Goal: Task Accomplishment & Management: Complete application form

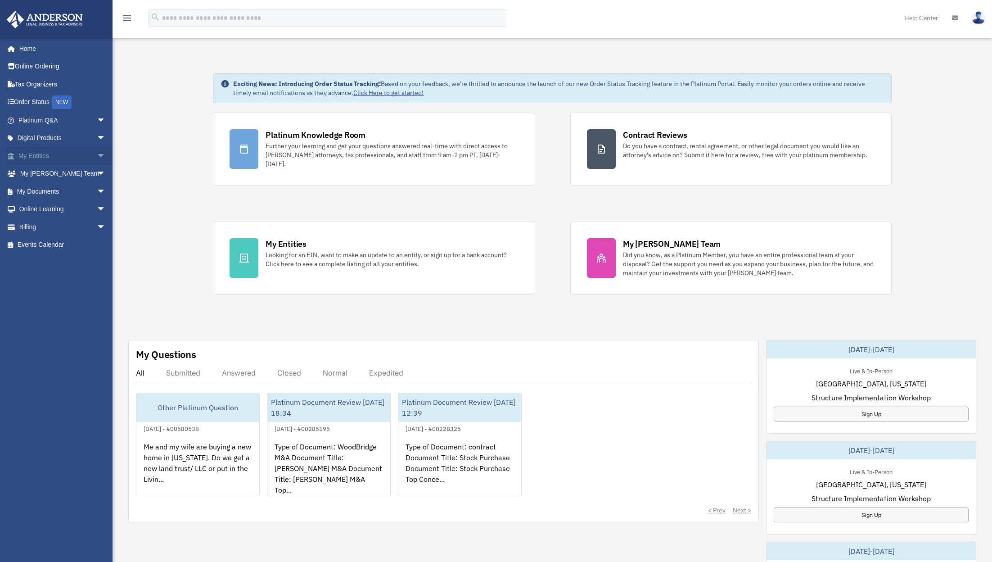
click at [51, 156] on link "My Entities arrow_drop_down" at bounding box center [62, 156] width 113 height 18
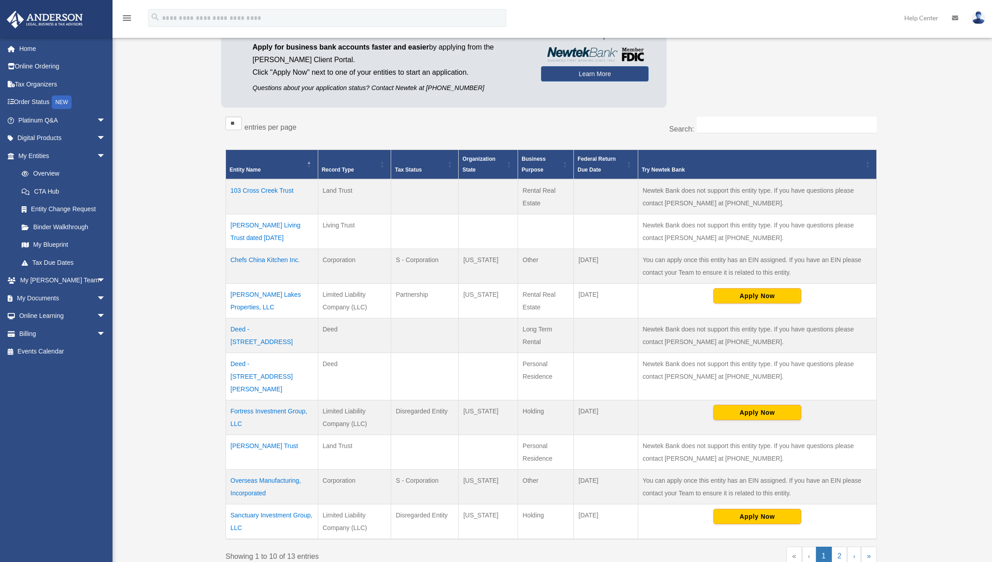
scroll to position [90, 0]
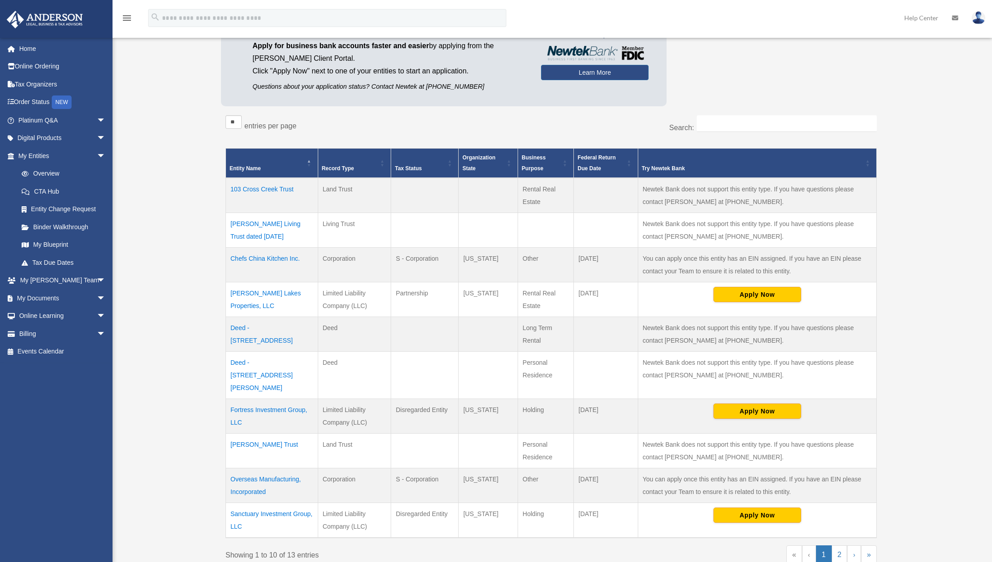
click at [271, 362] on td "Deed - 4020 Lauren Ridge Drive" at bounding box center [272, 375] width 92 height 47
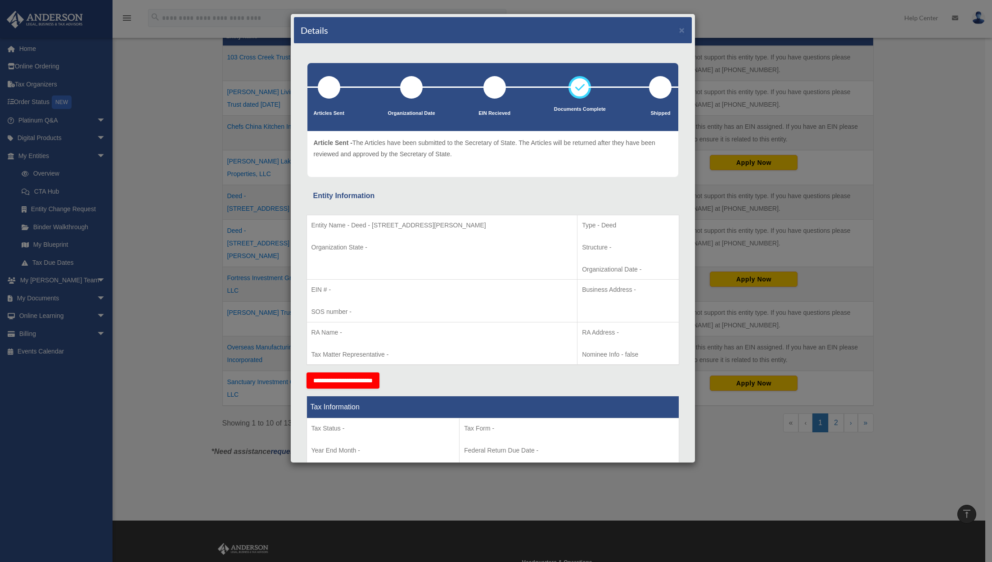
scroll to position [67, 0]
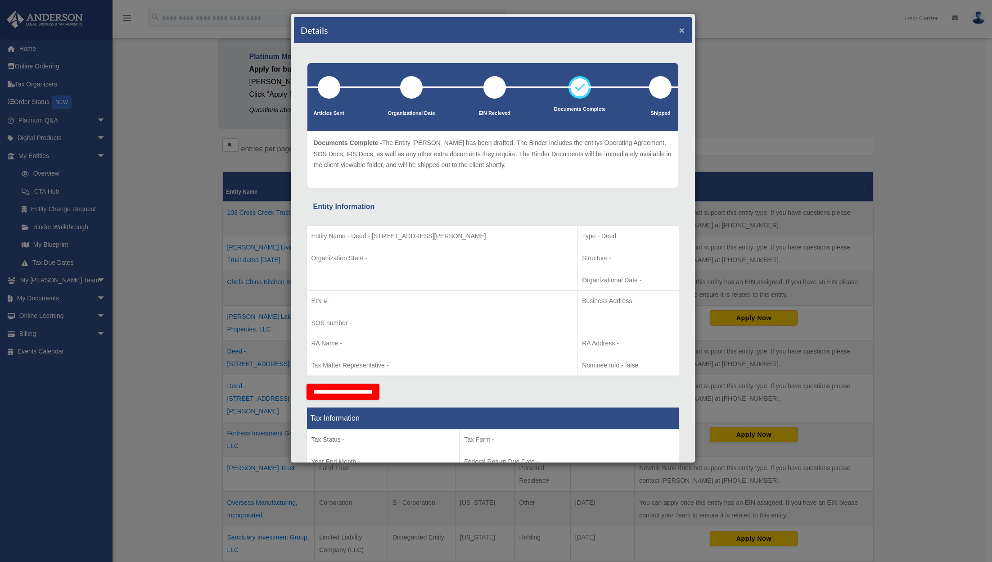
click at [679, 28] on button "×" at bounding box center [682, 29] width 6 height 9
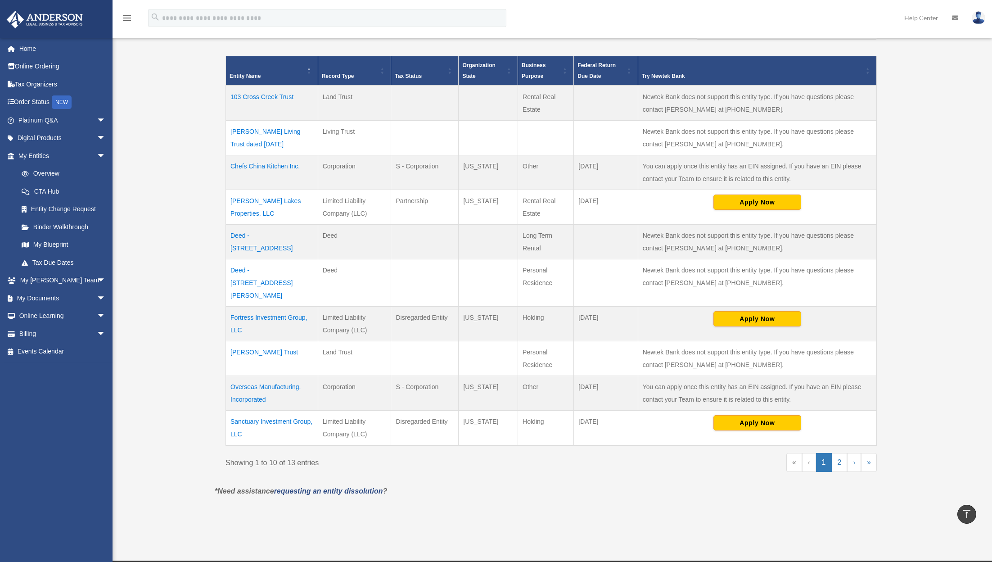
scroll to position [202, 0]
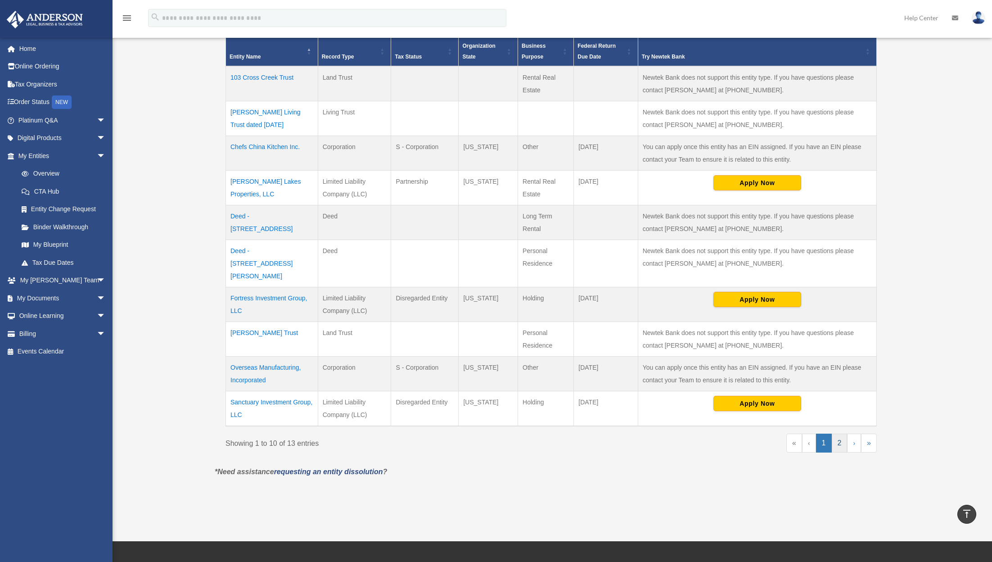
click at [842, 434] on link "2" at bounding box center [840, 443] width 16 height 19
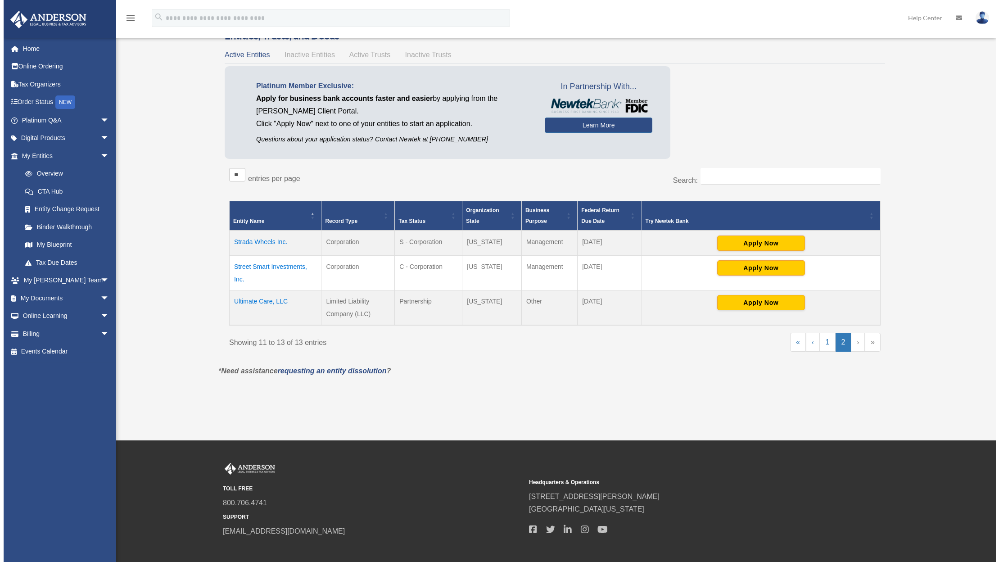
scroll to position [0, 0]
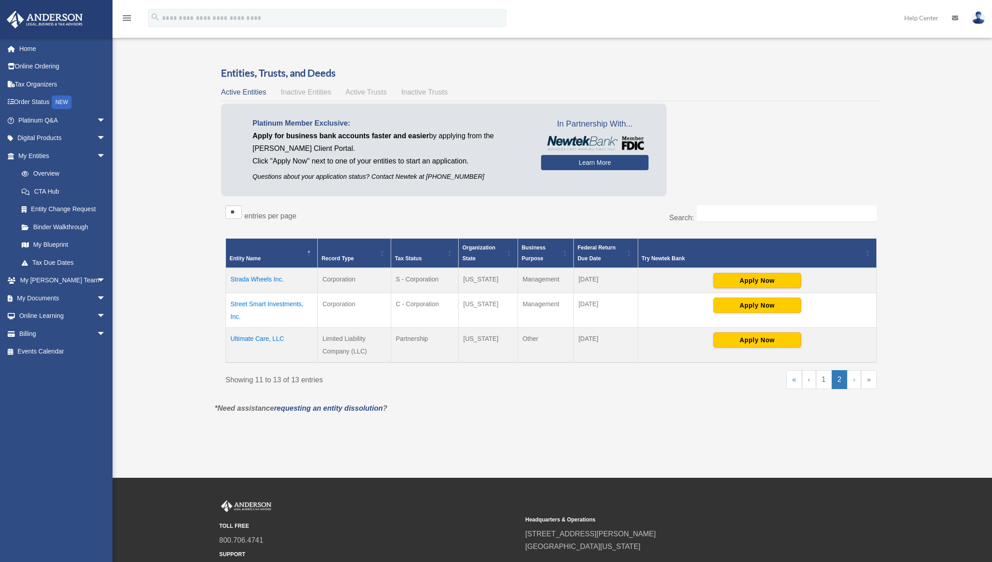
click at [313, 90] on span "Inactive Entities" at bounding box center [306, 92] width 50 height 8
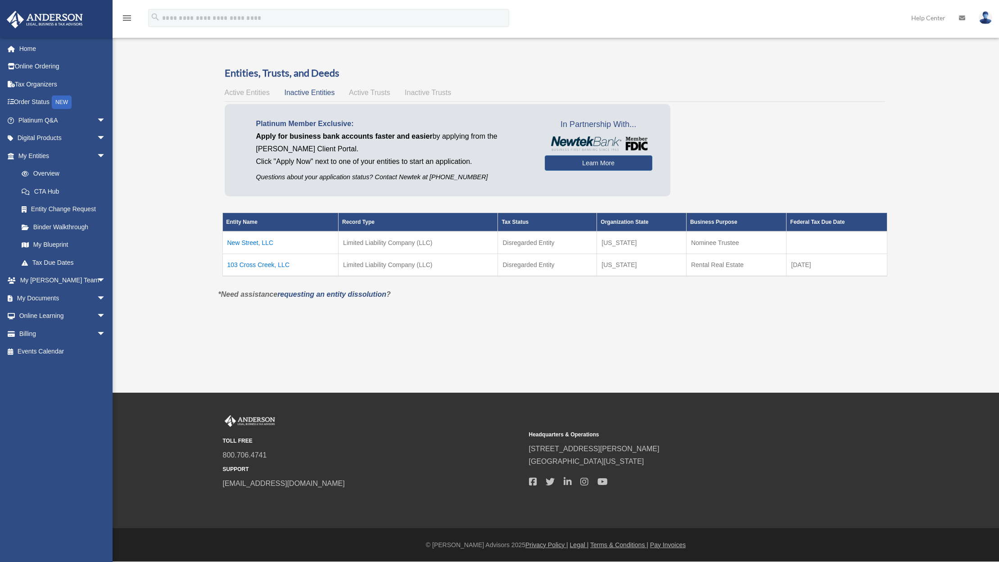
click at [264, 263] on td "103 Cross Creek, LLC" at bounding box center [280, 265] width 116 height 23
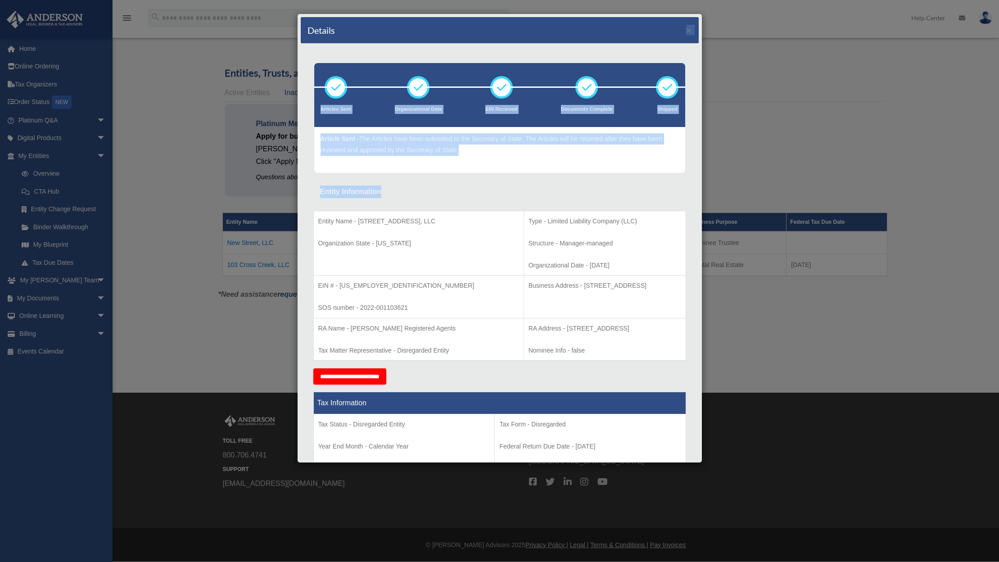
drag, startPoint x: 678, startPoint y: 31, endPoint x: 525, endPoint y: 217, distance: 241.8
click at [528, 205] on div "Details × Articles Sent" at bounding box center [499, 238] width 405 height 449
click at [490, 189] on div "Entity Information" at bounding box center [499, 191] width 359 height 13
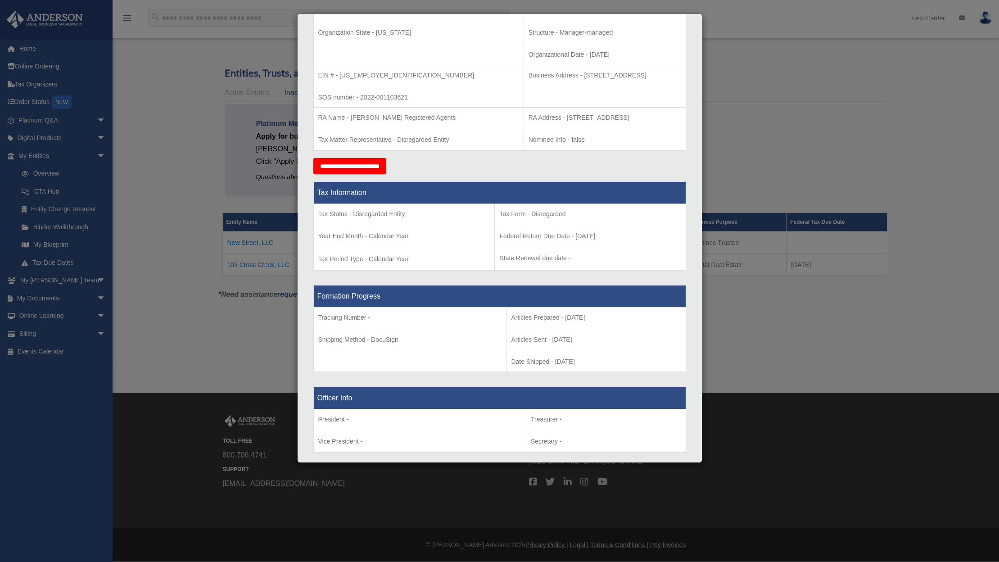
scroll to position [225, 0]
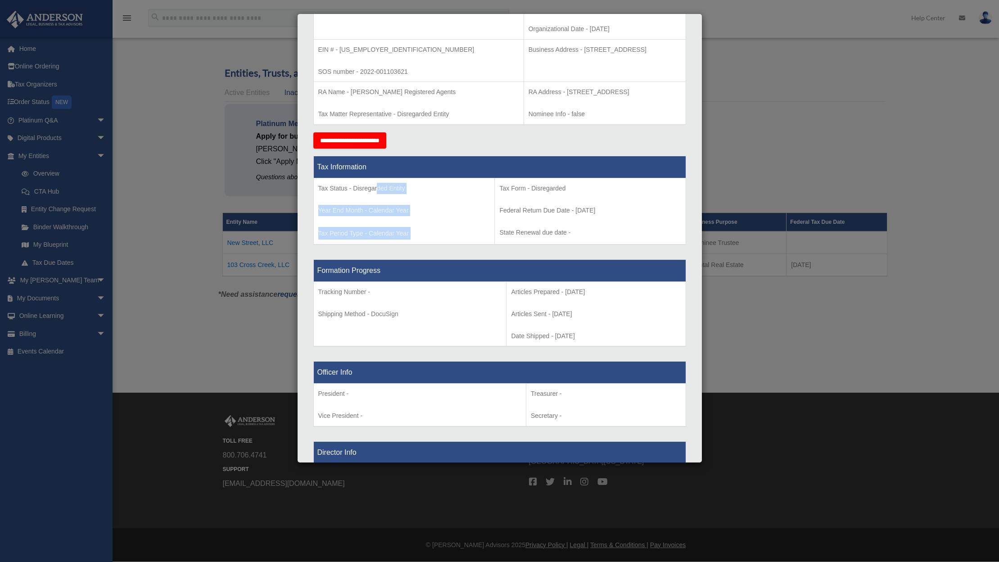
drag, startPoint x: 378, startPoint y: 187, endPoint x: 493, endPoint y: 189, distance: 114.8
click at [493, 189] on tr "Tax Status - Disregarded Entity Year End Month - Calendar Year Tax Period Type …" at bounding box center [499, 211] width 372 height 67
click at [462, 234] on td "Tax Status - Disregarded Entity Year End Month - Calendar Year Tax Period Type …" at bounding box center [403, 211] width 181 height 67
click at [451, 147] on div "**********" at bounding box center [499, 140] width 373 height 16
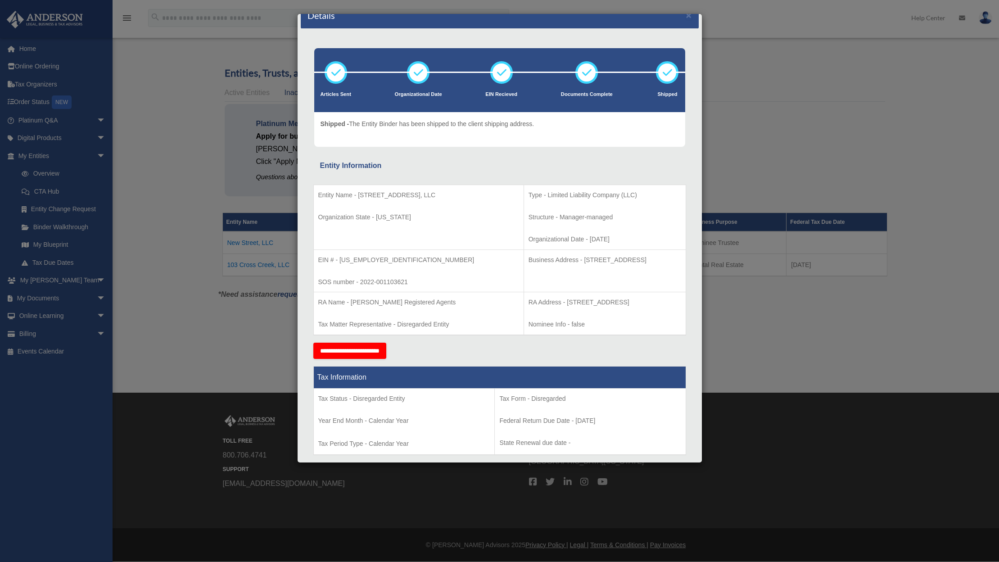
scroll to position [0, 0]
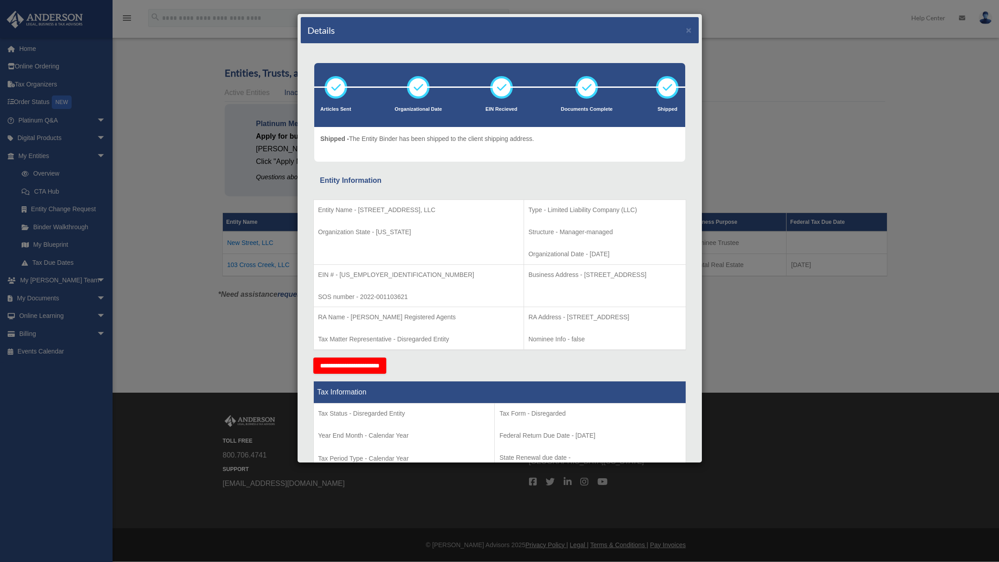
click at [176, 265] on div "Details × Articles Sent Organizational Date" at bounding box center [499, 281] width 999 height 562
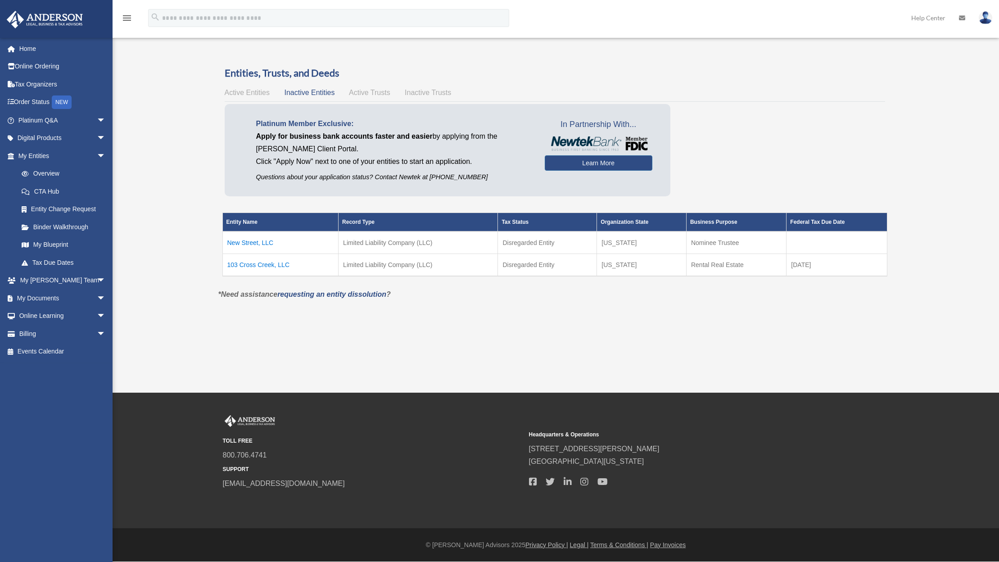
click at [259, 240] on td "New Street, LLC" at bounding box center [280, 242] width 116 height 23
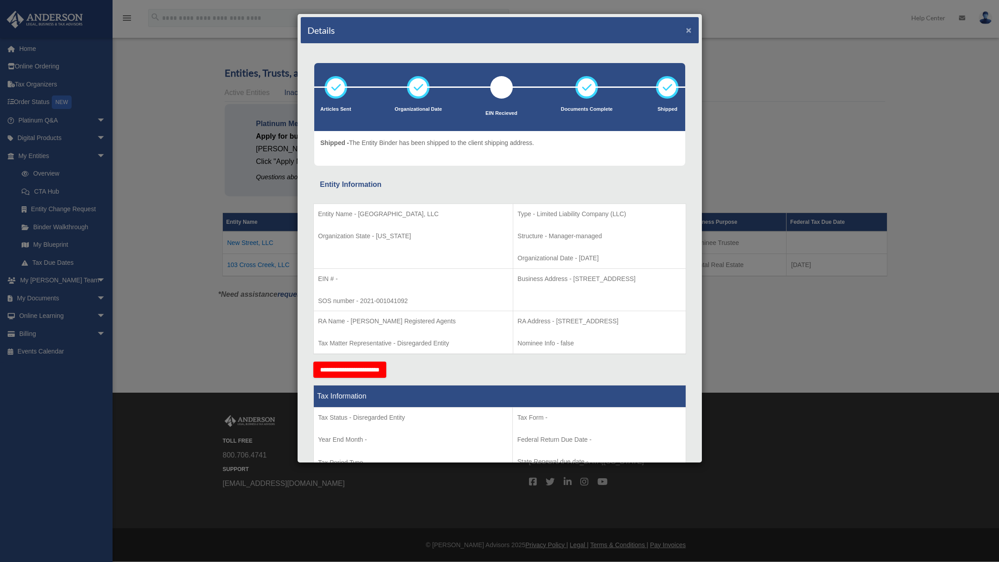
click at [686, 30] on button "×" at bounding box center [689, 29] width 6 height 9
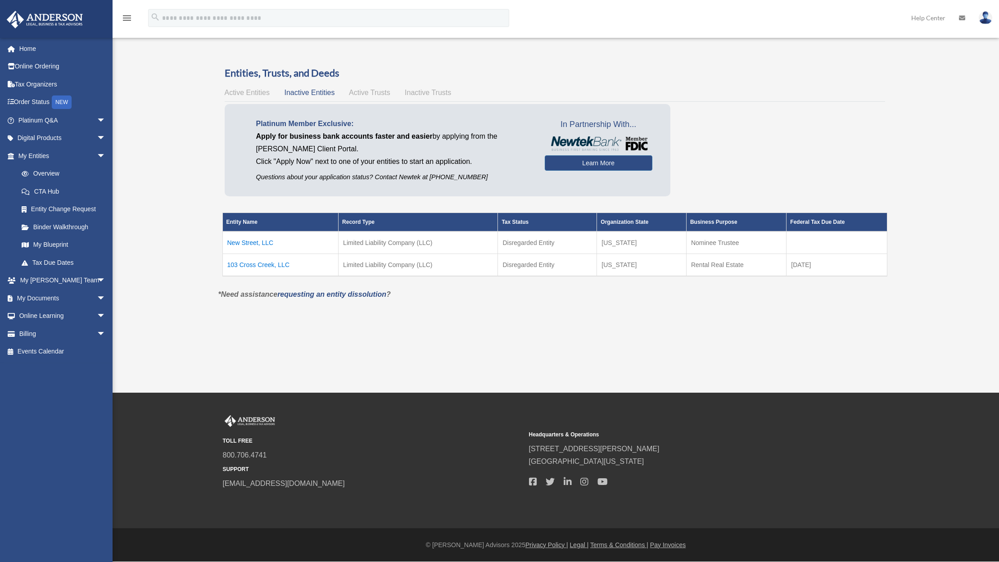
click at [271, 266] on td "103 Cross Creek, LLC" at bounding box center [280, 265] width 116 height 23
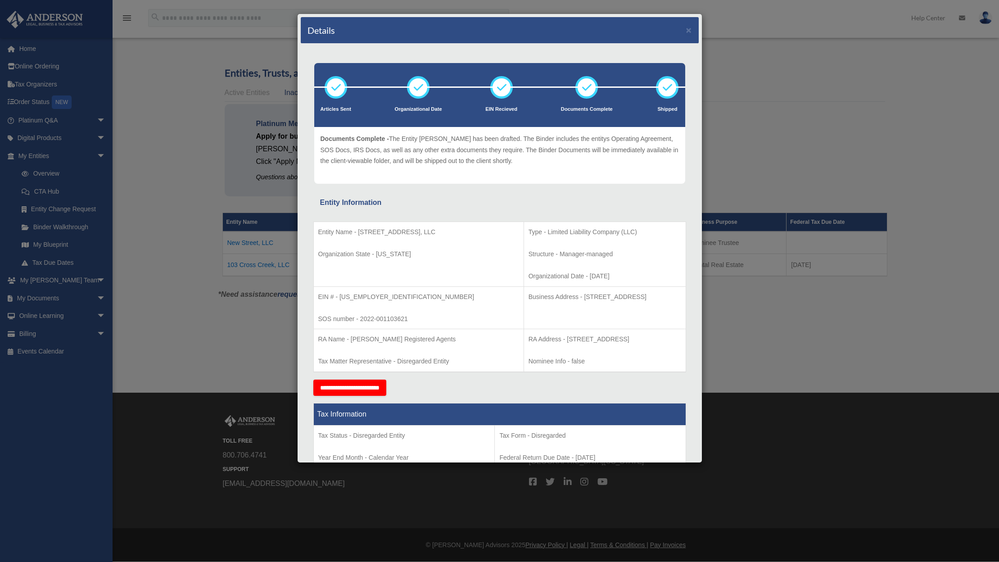
click at [790, 123] on div "Details × Articles Sent Organizational Date" at bounding box center [499, 281] width 999 height 562
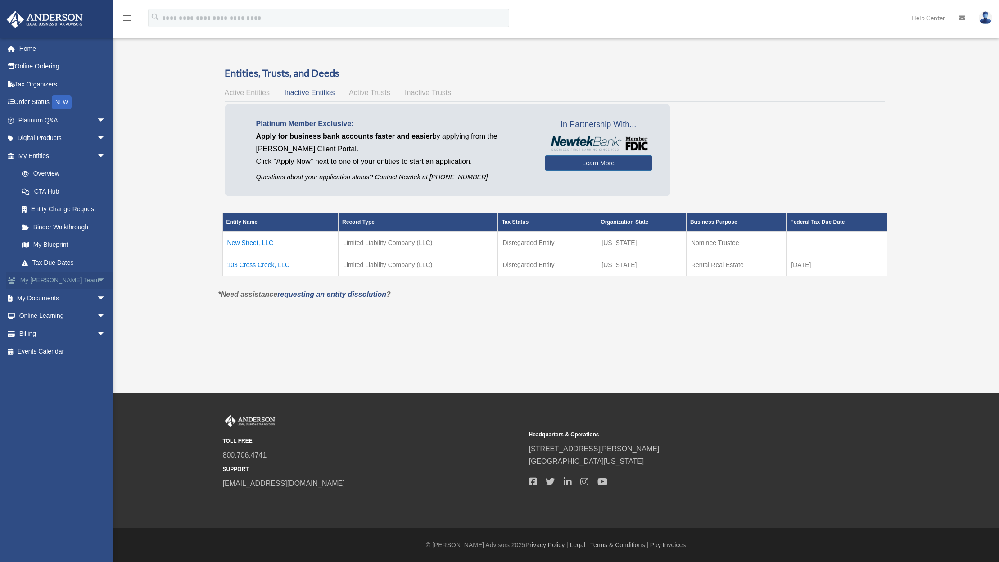
click at [63, 281] on link "My Anderson Team arrow_drop_down" at bounding box center [62, 280] width 113 height 18
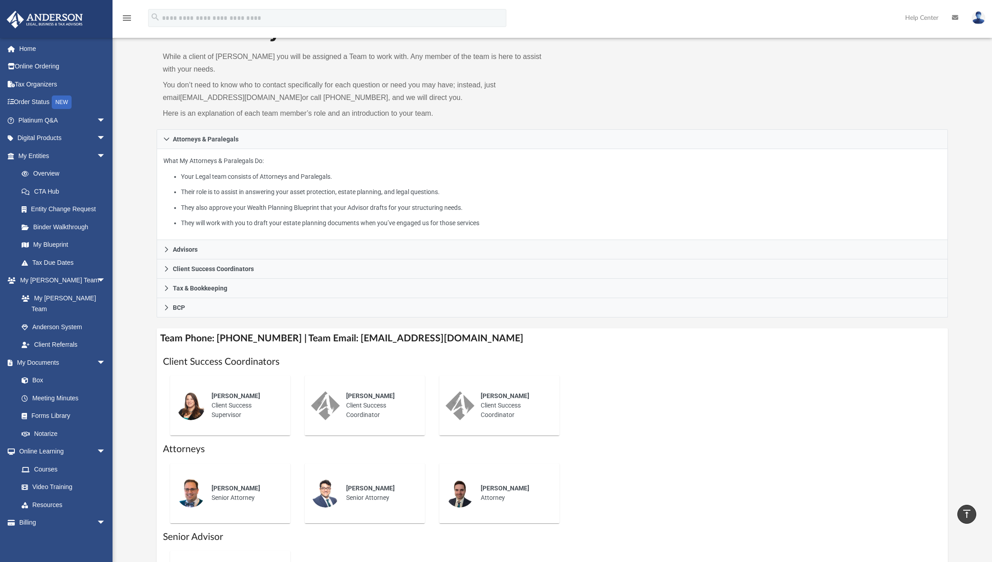
scroll to position [41, 0]
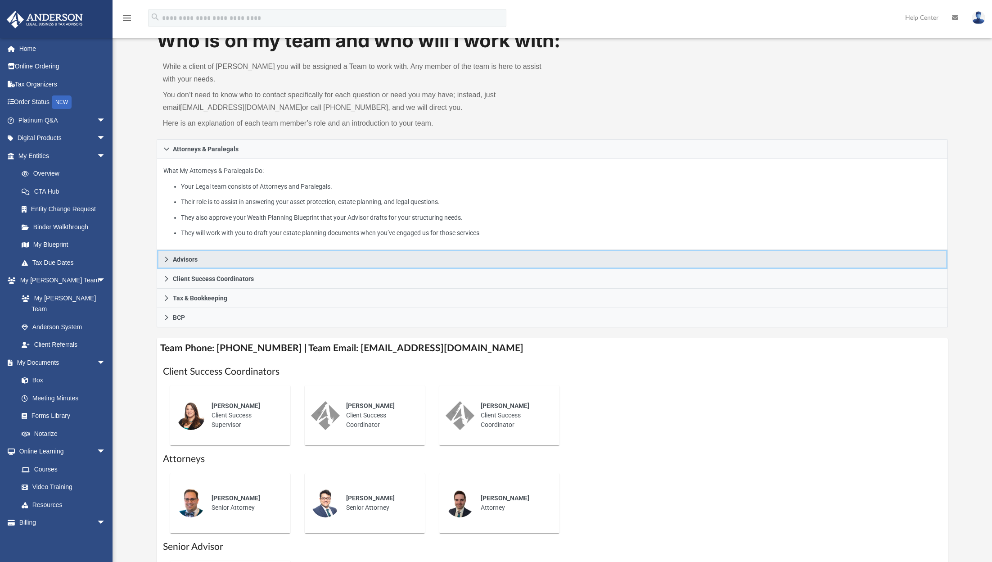
click at [199, 260] on link "Advisors" at bounding box center [553, 259] width 792 height 19
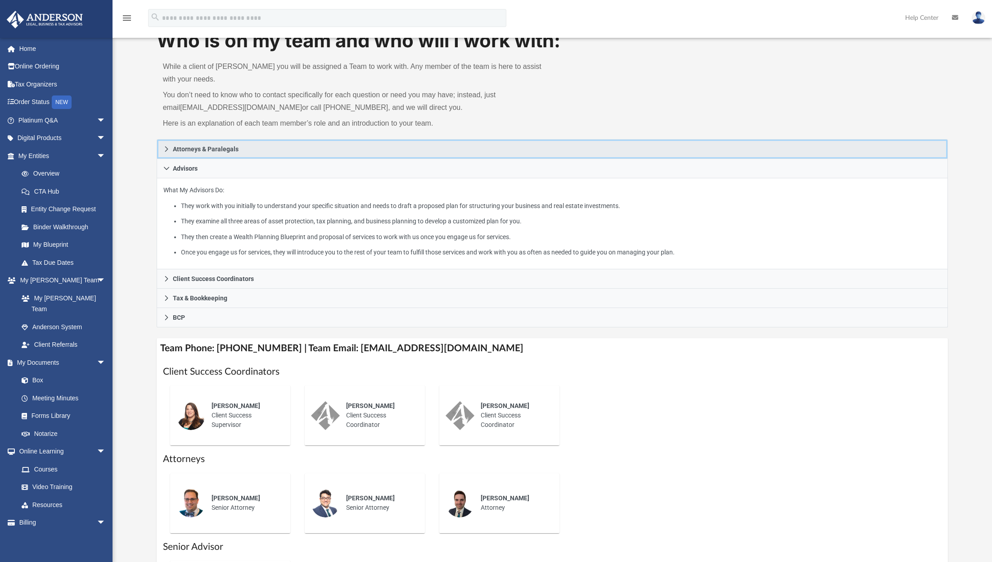
click at [235, 151] on span "Attorneys & Paralegals" at bounding box center [206, 149] width 66 height 6
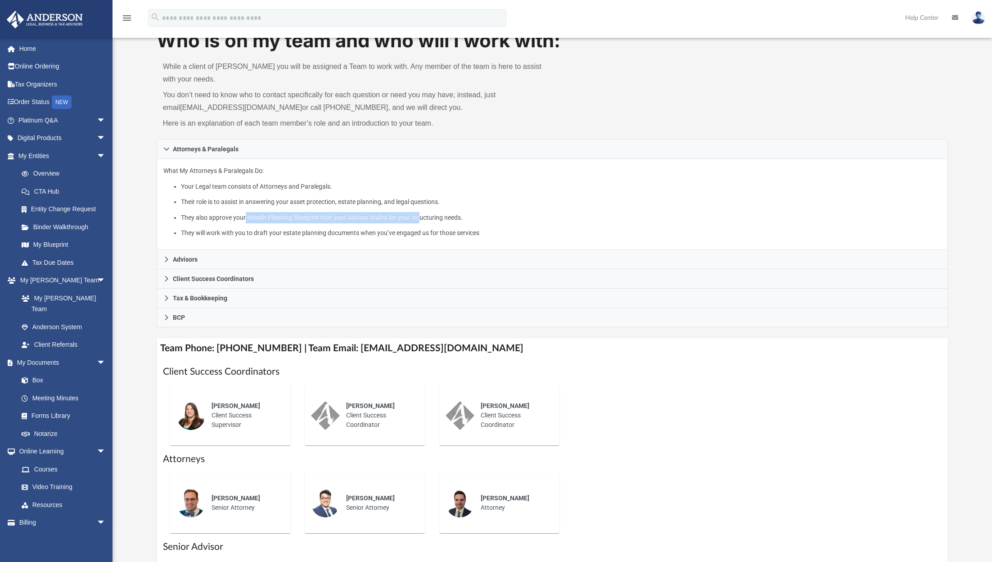
drag, startPoint x: 245, startPoint y: 216, endPoint x: 419, endPoint y: 210, distance: 173.4
click at [419, 210] on ul "Your Legal team consists of Attorneys and Paralegals. Their role is to assist i…" at bounding box center [552, 210] width 778 height 58
click at [66, 244] on link "My Blueprint" at bounding box center [66, 245] width 107 height 18
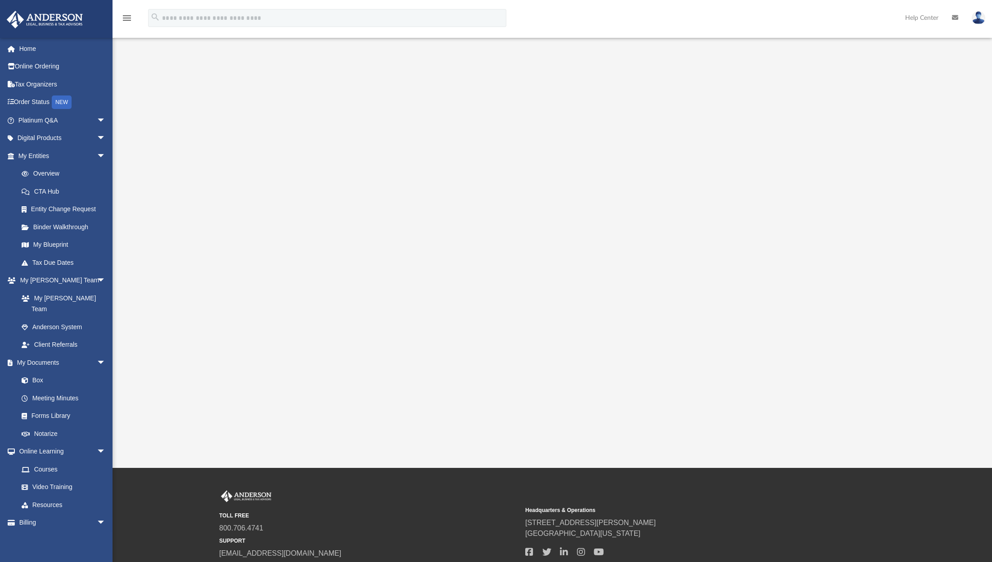
drag, startPoint x: 860, startPoint y: 169, endPoint x: 775, endPoint y: 173, distance: 85.2
click at [860, 169] on div at bounding box center [553, 248] width 792 height 360
click at [74, 207] on link "Entity Change Request" at bounding box center [66, 209] width 107 height 18
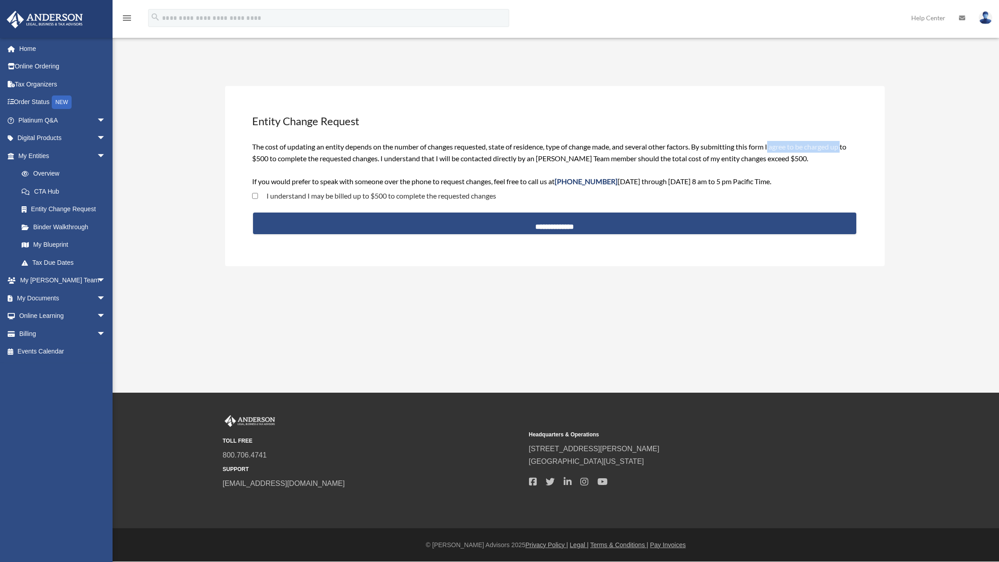
drag, startPoint x: 775, startPoint y: 146, endPoint x: 849, endPoint y: 152, distance: 74.0
click at [849, 152] on div "The cost of updating an entity depends on the number of changes requested, stat…" at bounding box center [554, 164] width 605 height 46
click at [537, 162] on span "The cost of updating an entity depends on the number of changes requested, stat…" at bounding box center [549, 163] width 594 height 43
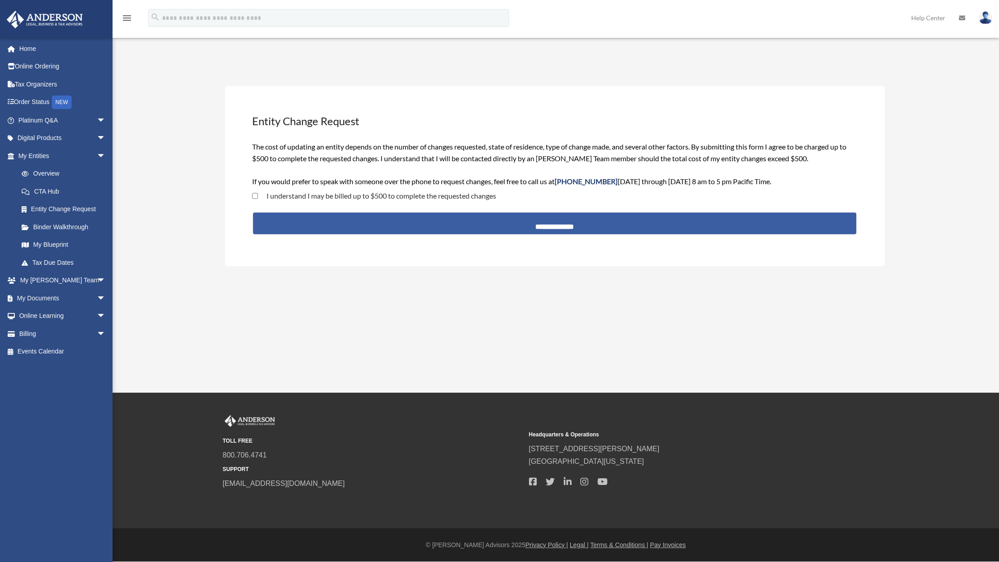
click at [545, 227] on input "**********" at bounding box center [554, 223] width 603 height 22
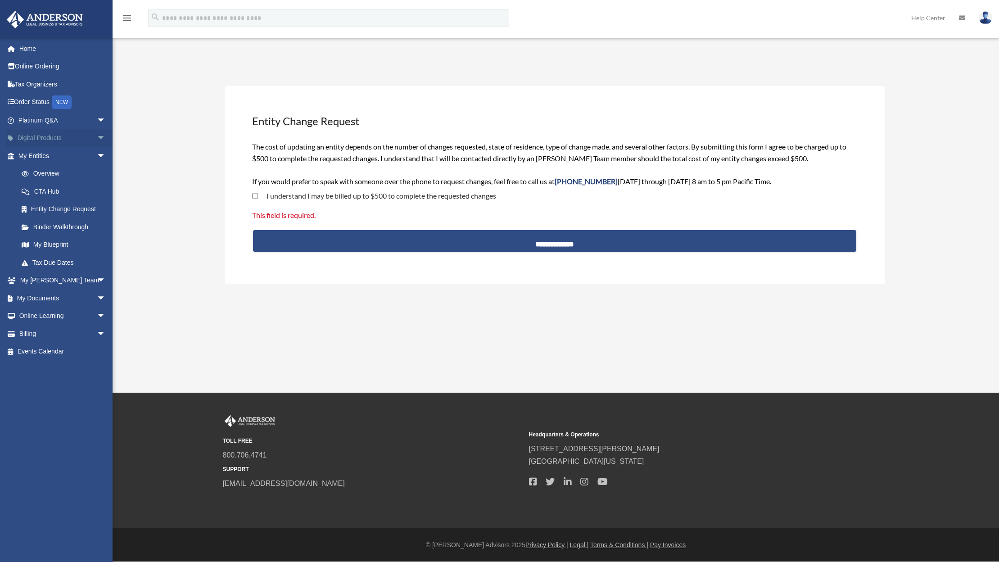
click at [45, 138] on link "Digital Products arrow_drop_down" at bounding box center [62, 138] width 113 height 18
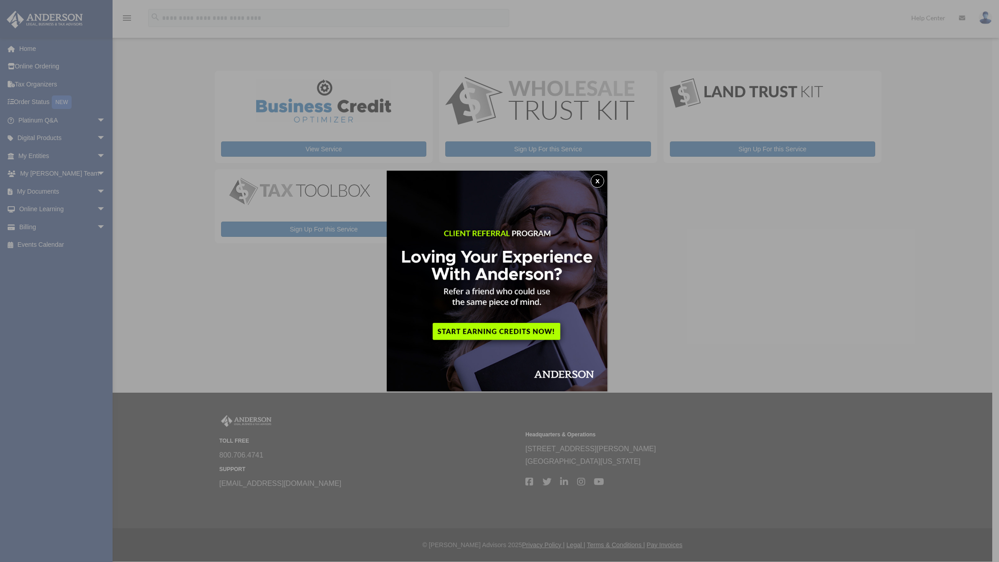
click at [601, 181] on button "x" at bounding box center [598, 181] width 14 height 14
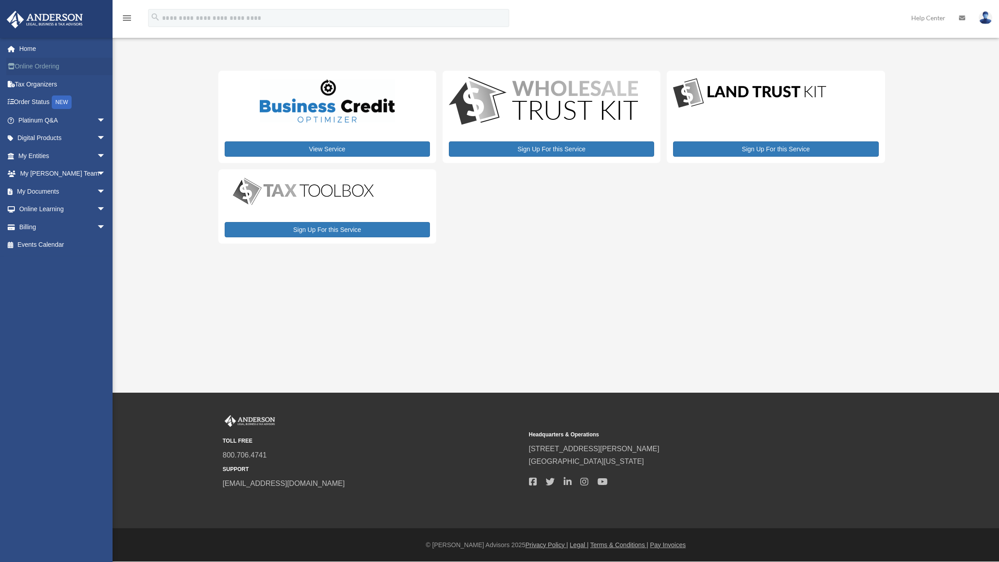
click at [26, 67] on link "Online Ordering" at bounding box center [62, 67] width 113 height 18
